Goal: Find contact information: Find contact information

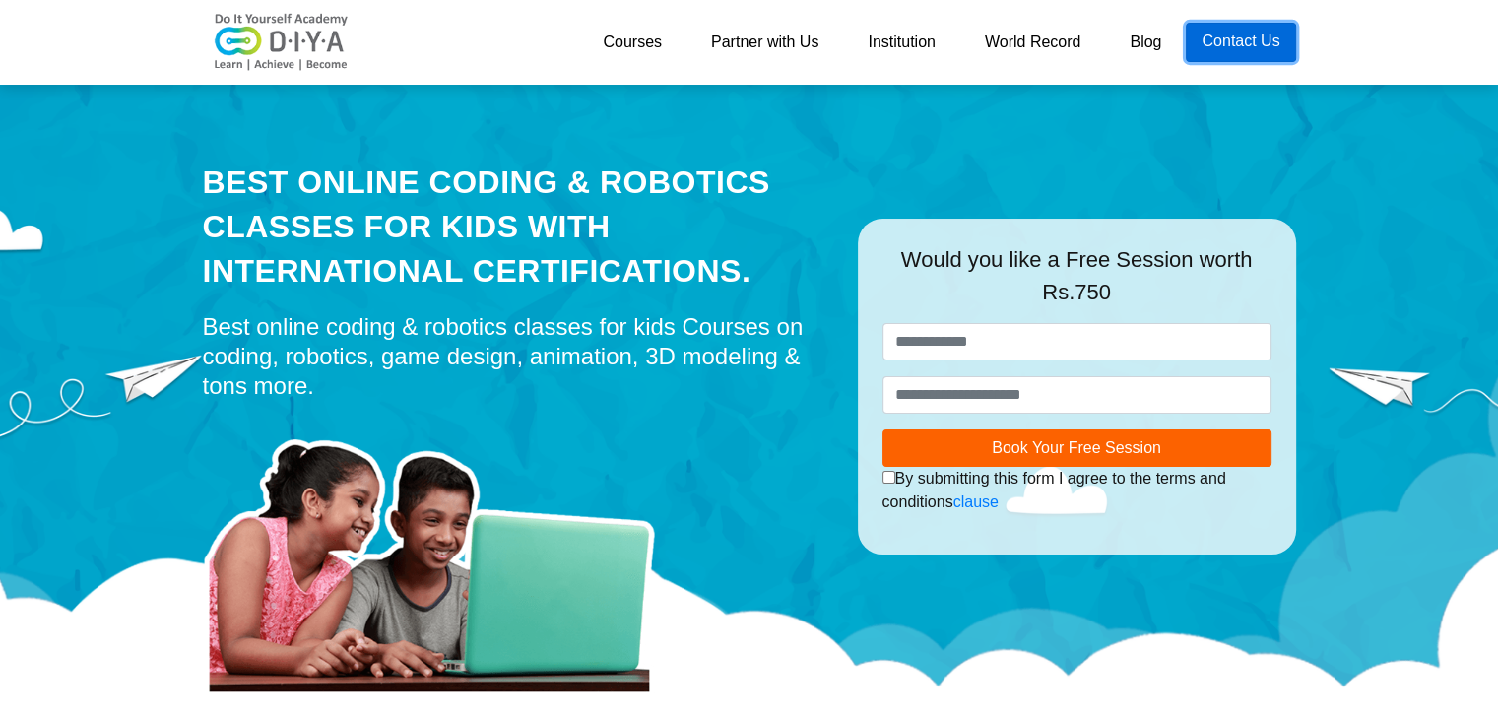
click at [1210, 42] on link "Contact Us" at bounding box center [1240, 42] width 109 height 39
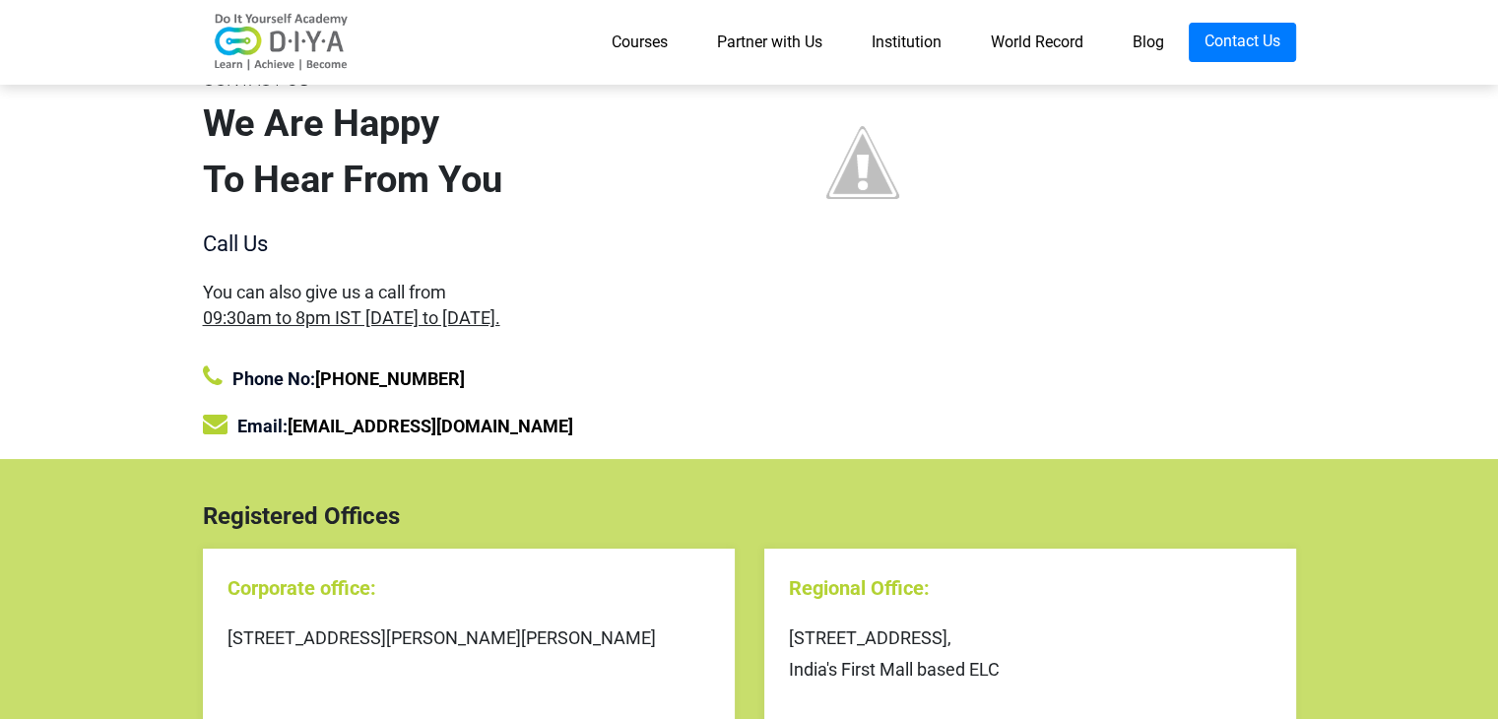
scroll to position [197, 0]
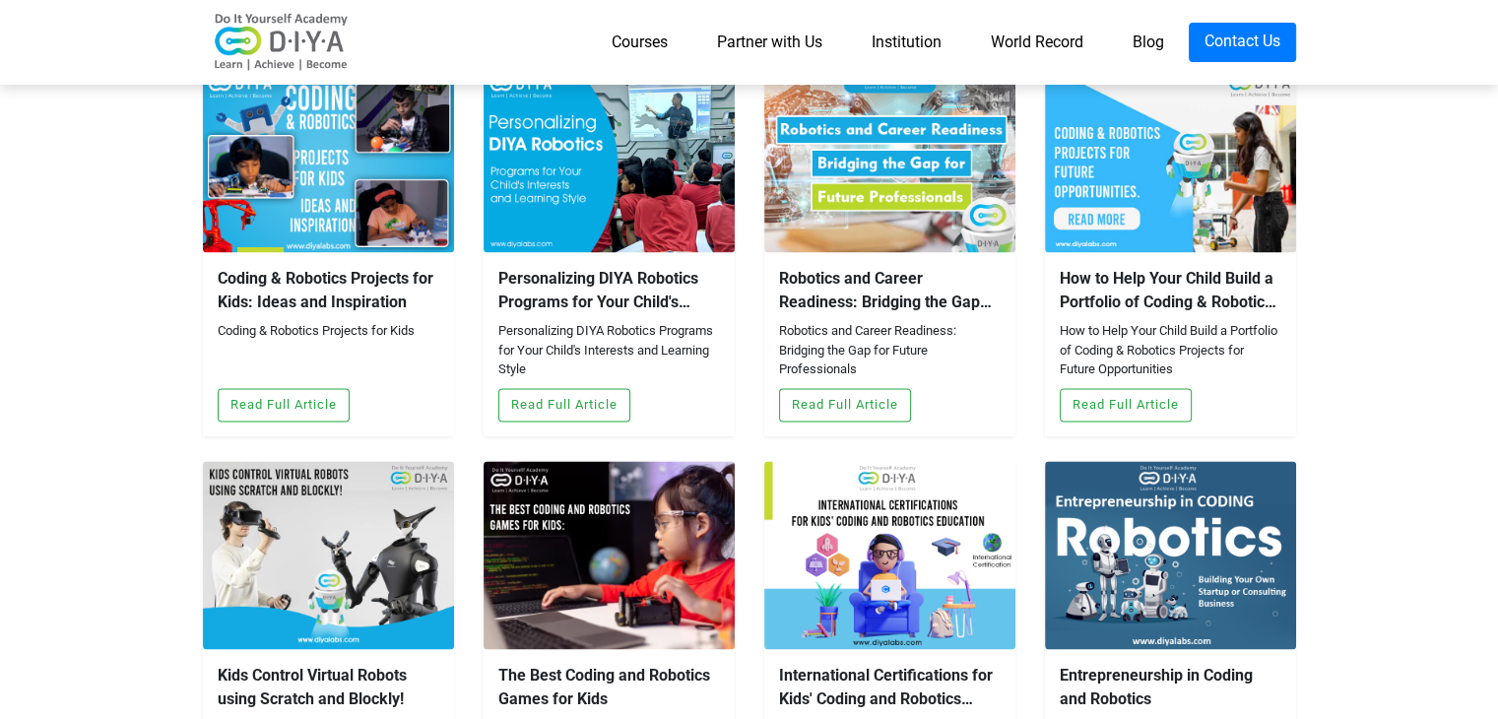
scroll to position [3179, 0]
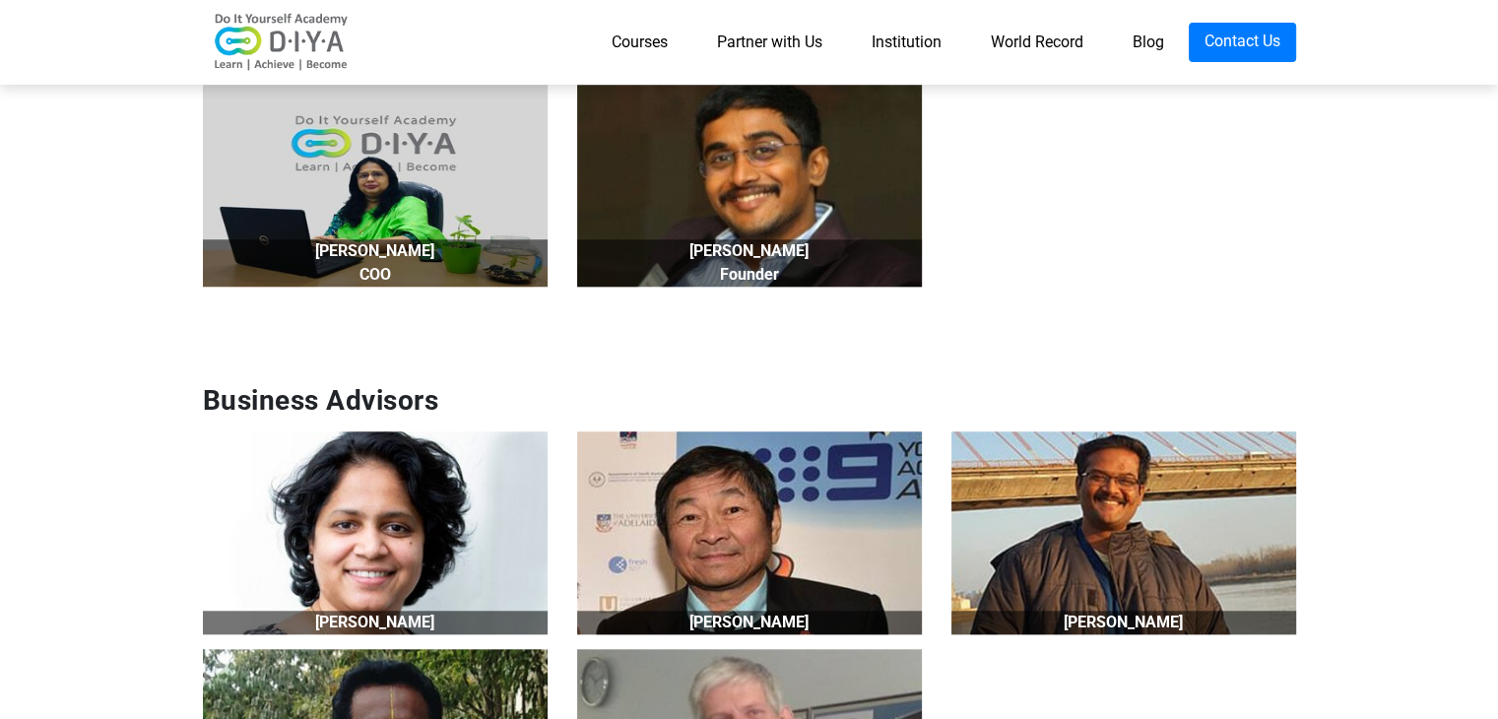
scroll to position [1576, 0]
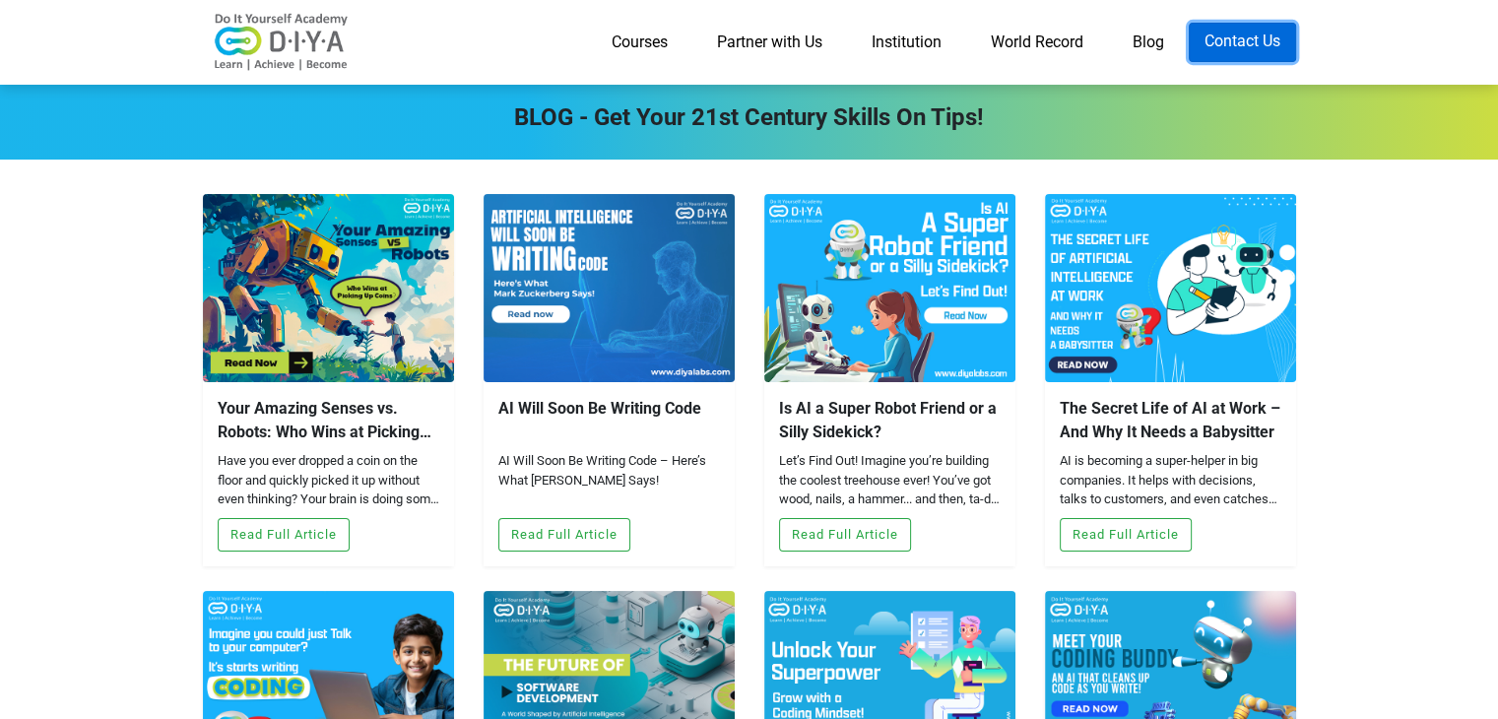
click at [1275, 51] on link "Contact Us" at bounding box center [1242, 42] width 107 height 39
